Goal: Information Seeking & Learning: Learn about a topic

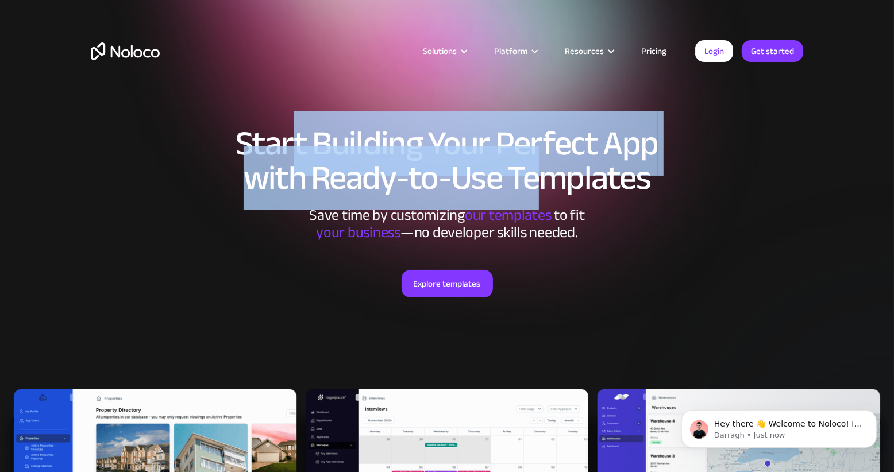
drag, startPoint x: 296, startPoint y: 140, endPoint x: 543, endPoint y: 169, distance: 248.8
click at [543, 169] on h1 "Start Building Your Perfect App with Ready-to-Use Templates" at bounding box center [447, 160] width 712 height 69
drag, startPoint x: 565, startPoint y: 171, endPoint x: 288, endPoint y: 132, distance: 279.6
click at [288, 132] on h1 "Start Building Your Perfect App with Ready-to-Use Templates" at bounding box center [447, 160] width 712 height 69
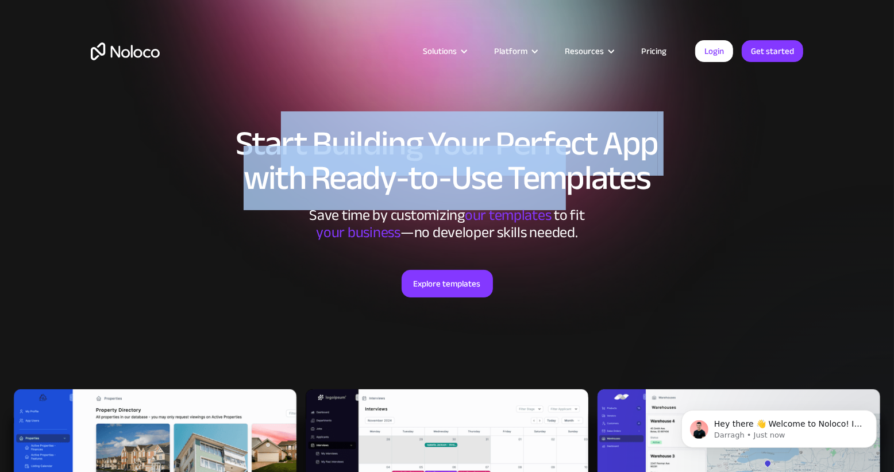
click at [288, 132] on h1 "Start Building Your Perfect App with Ready-to-Use Templates" at bounding box center [447, 160] width 712 height 69
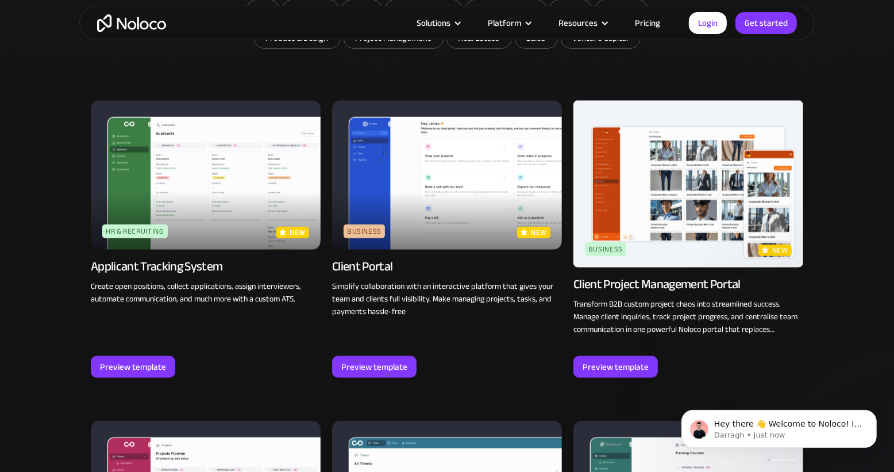
scroll to position [804, 0]
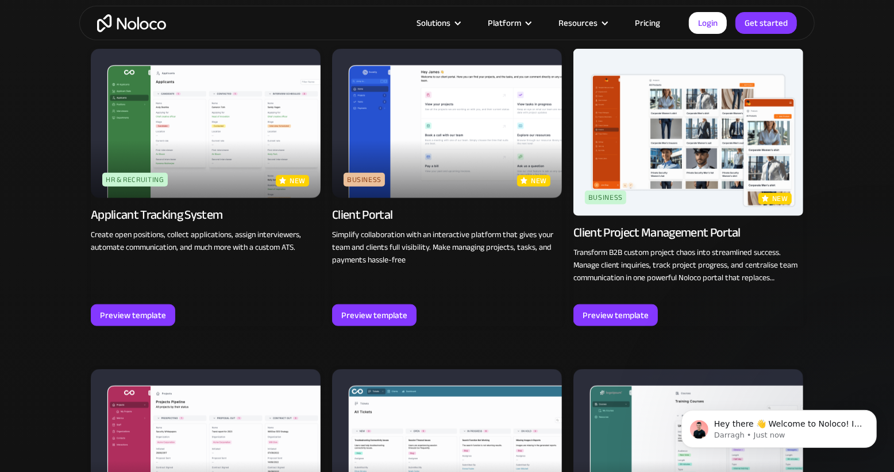
click at [463, 102] on img at bounding box center [447, 123] width 230 height 149
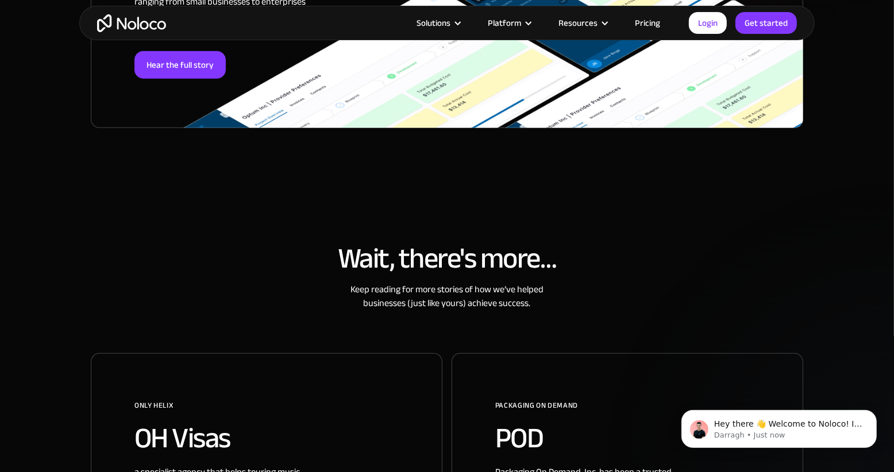
scroll to position [287, 0]
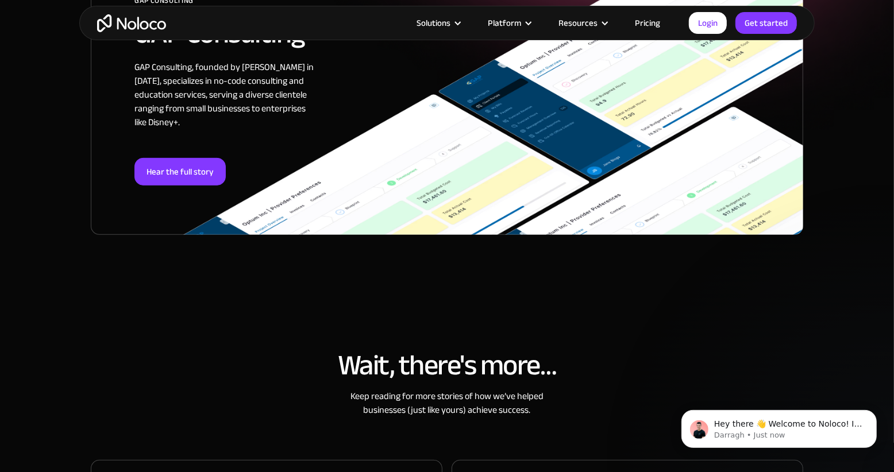
click at [224, 179] on div "Hear the full story" at bounding box center [468, 172] width 668 height 28
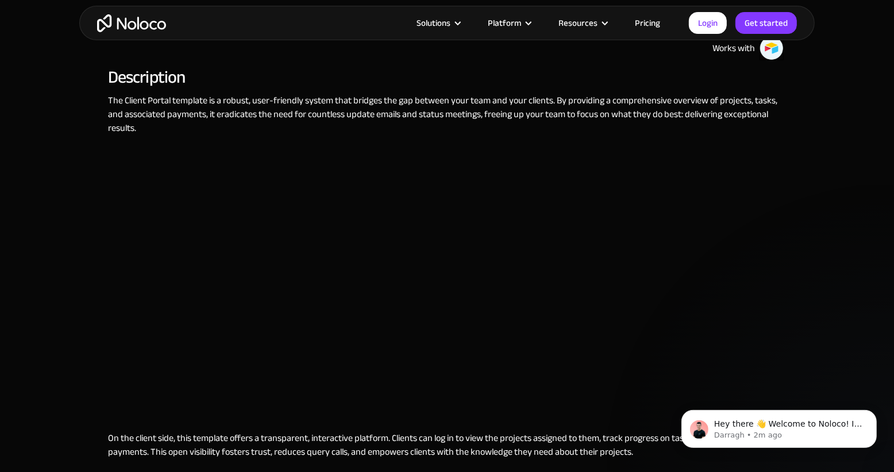
scroll to position [517, 0]
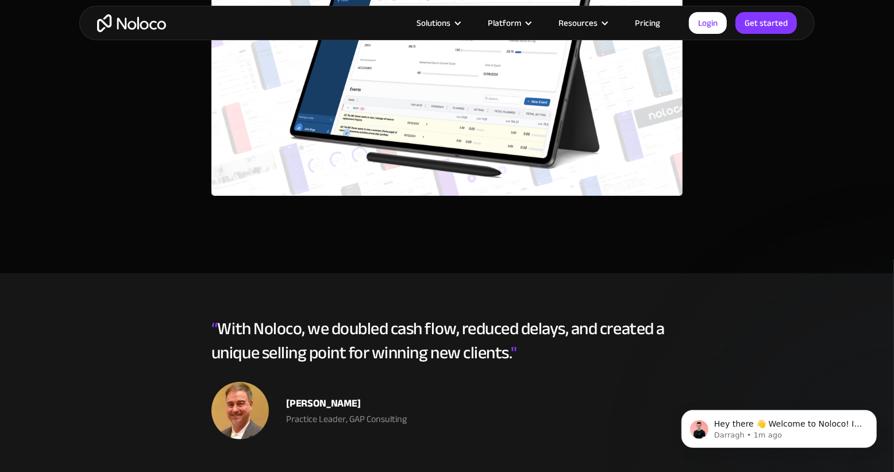
scroll to position [3102, 0]
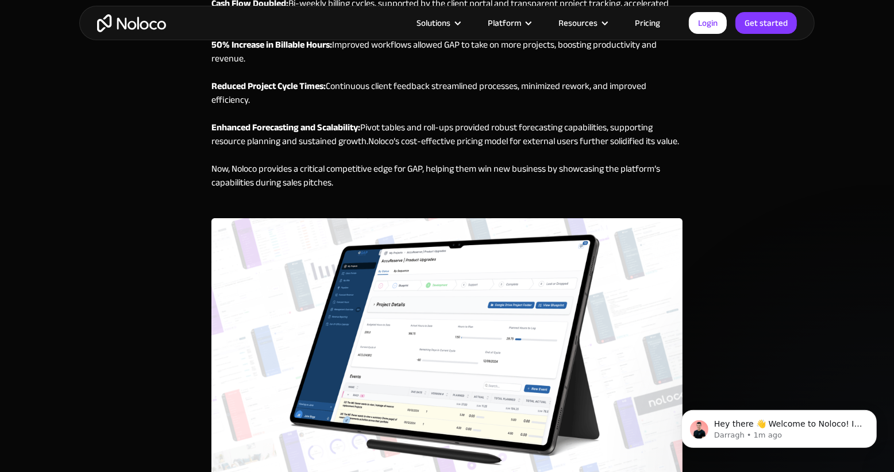
drag, startPoint x: 366, startPoint y: 185, endPoint x: 320, endPoint y: 171, distance: 48.7
click at [327, 172] on div "The adoption of Noloco has been transformative for GAP Consulting. ‍ Cash Flow …" at bounding box center [446, 93] width 471 height 249
click at [310, 168] on div "The adoption of Noloco has been transformative for GAP Consulting. ‍ Cash Flow …" at bounding box center [446, 93] width 471 height 249
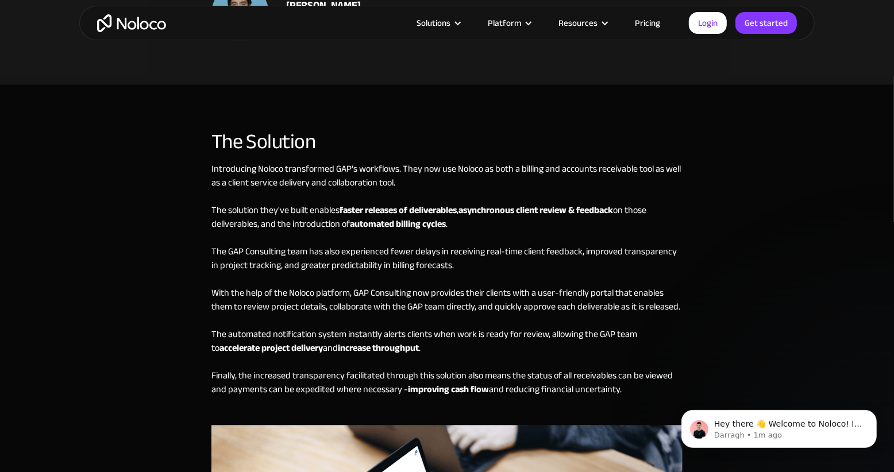
scroll to position [1953, 0]
